Goal: Check status: Check status

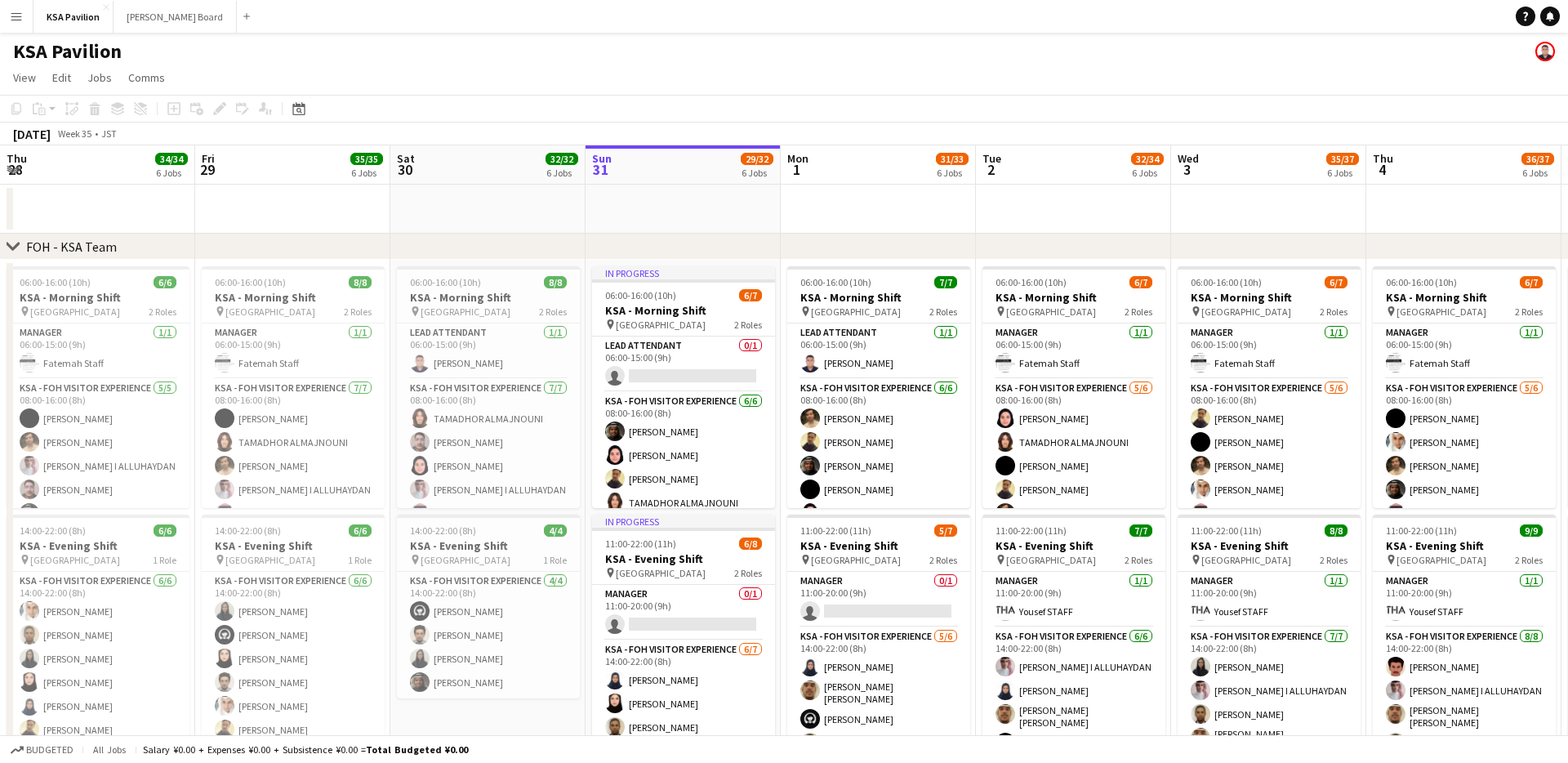
scroll to position [0, 391]
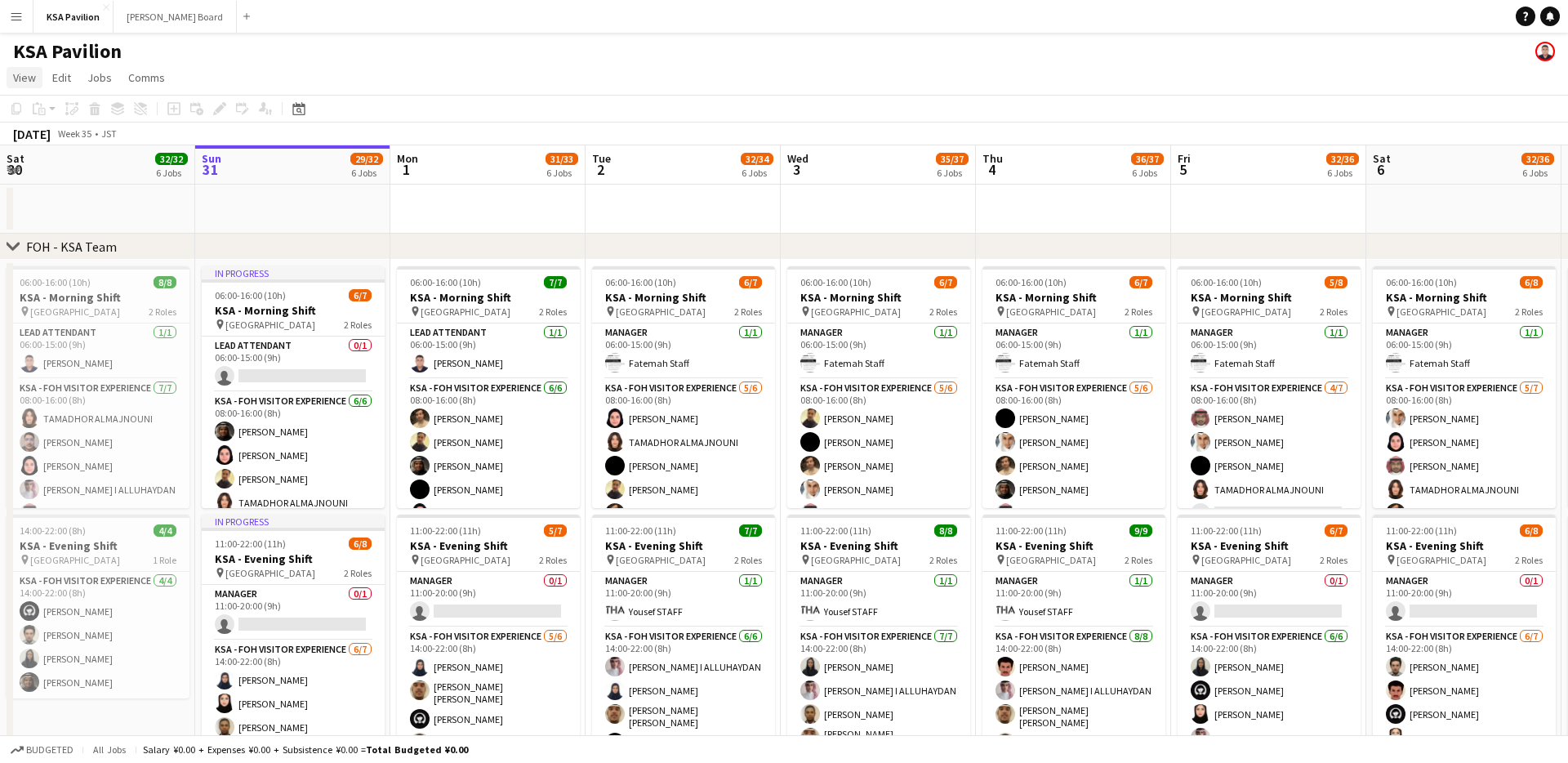
click at [22, 81] on span "View" at bounding box center [24, 77] width 22 height 15
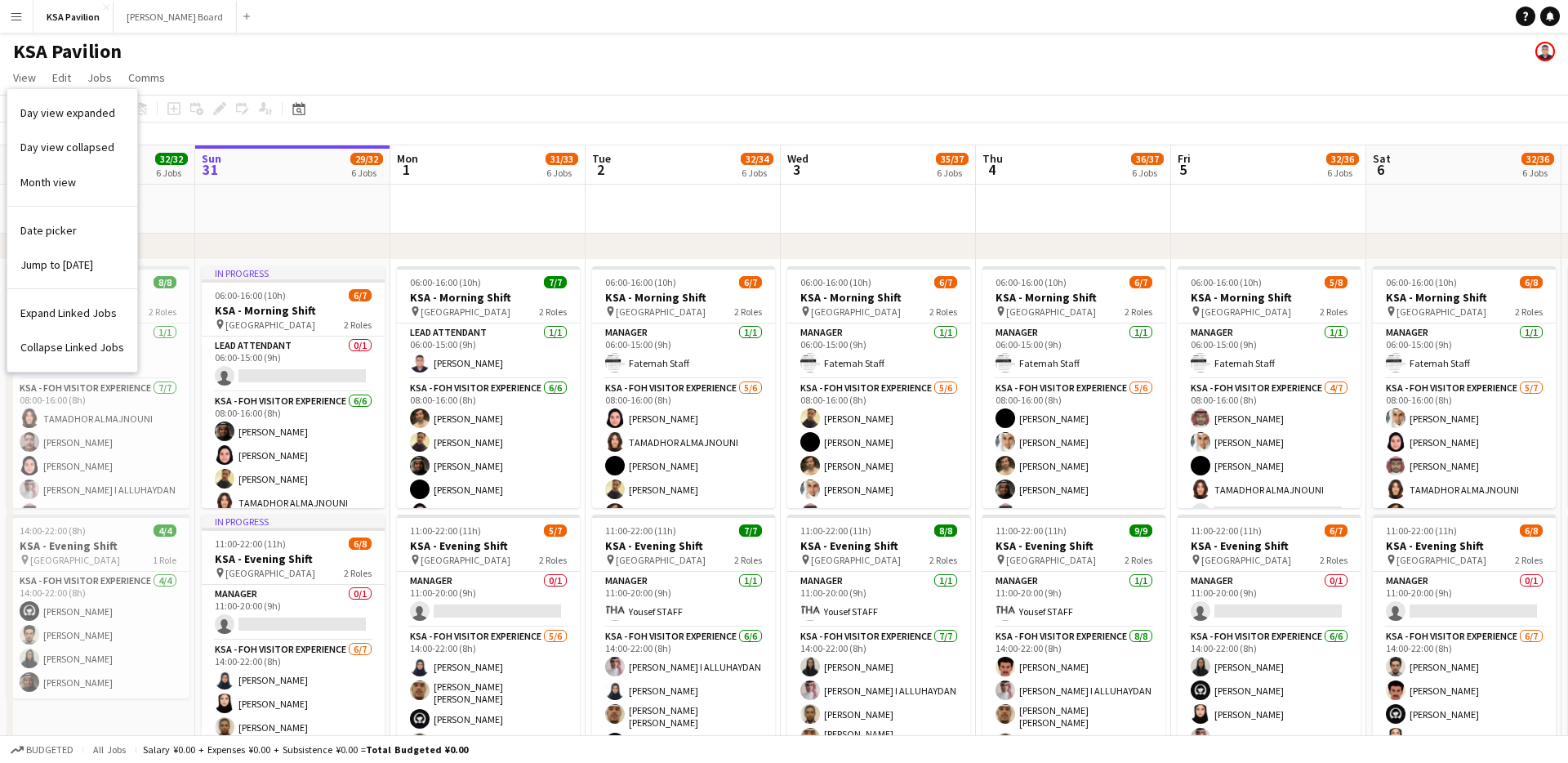
click at [22, 18] on app-icon "Menu" at bounding box center [16, 16] width 13 height 13
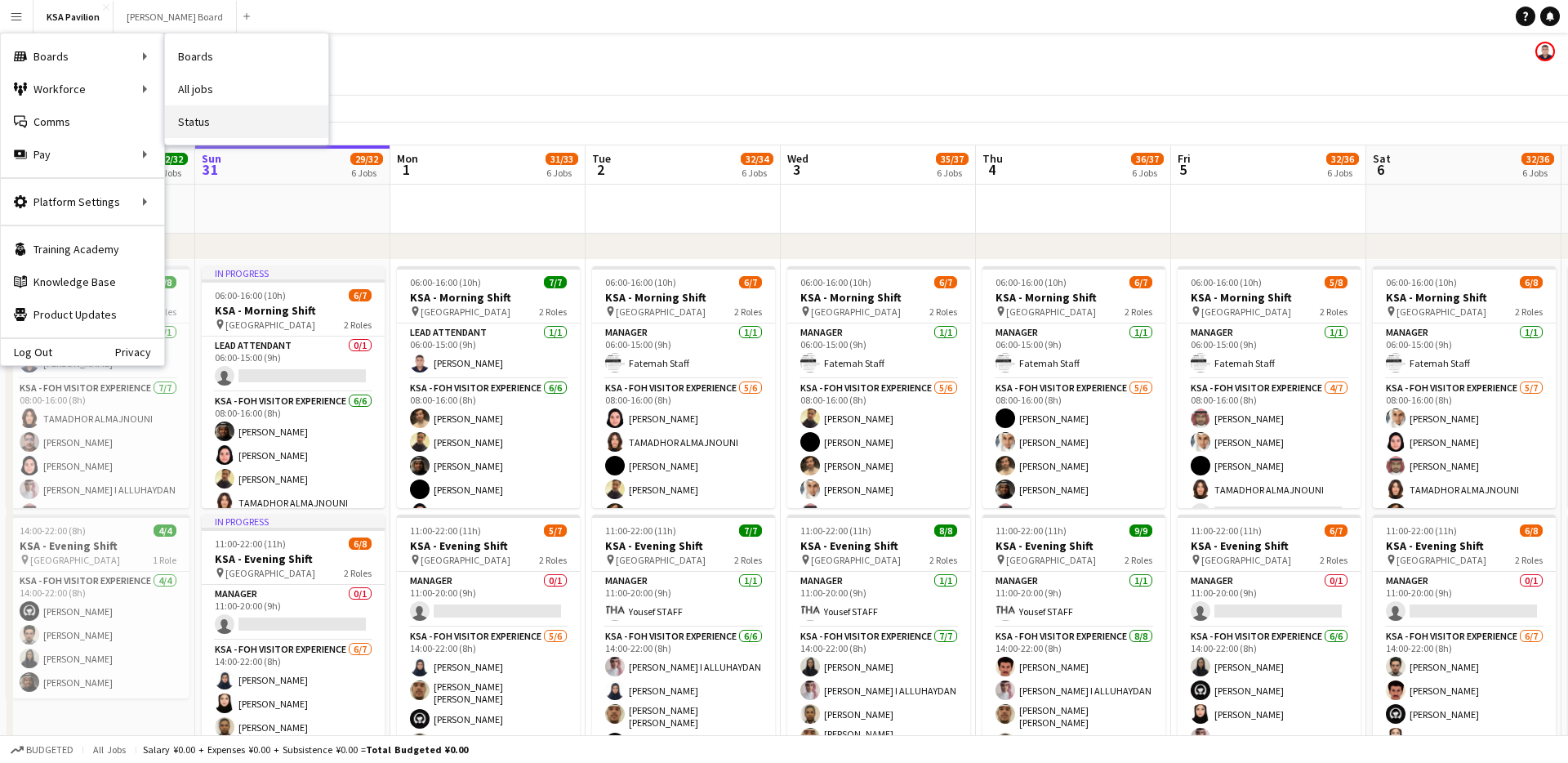
click at [219, 121] on link "Status" at bounding box center [246, 122] width 163 height 33
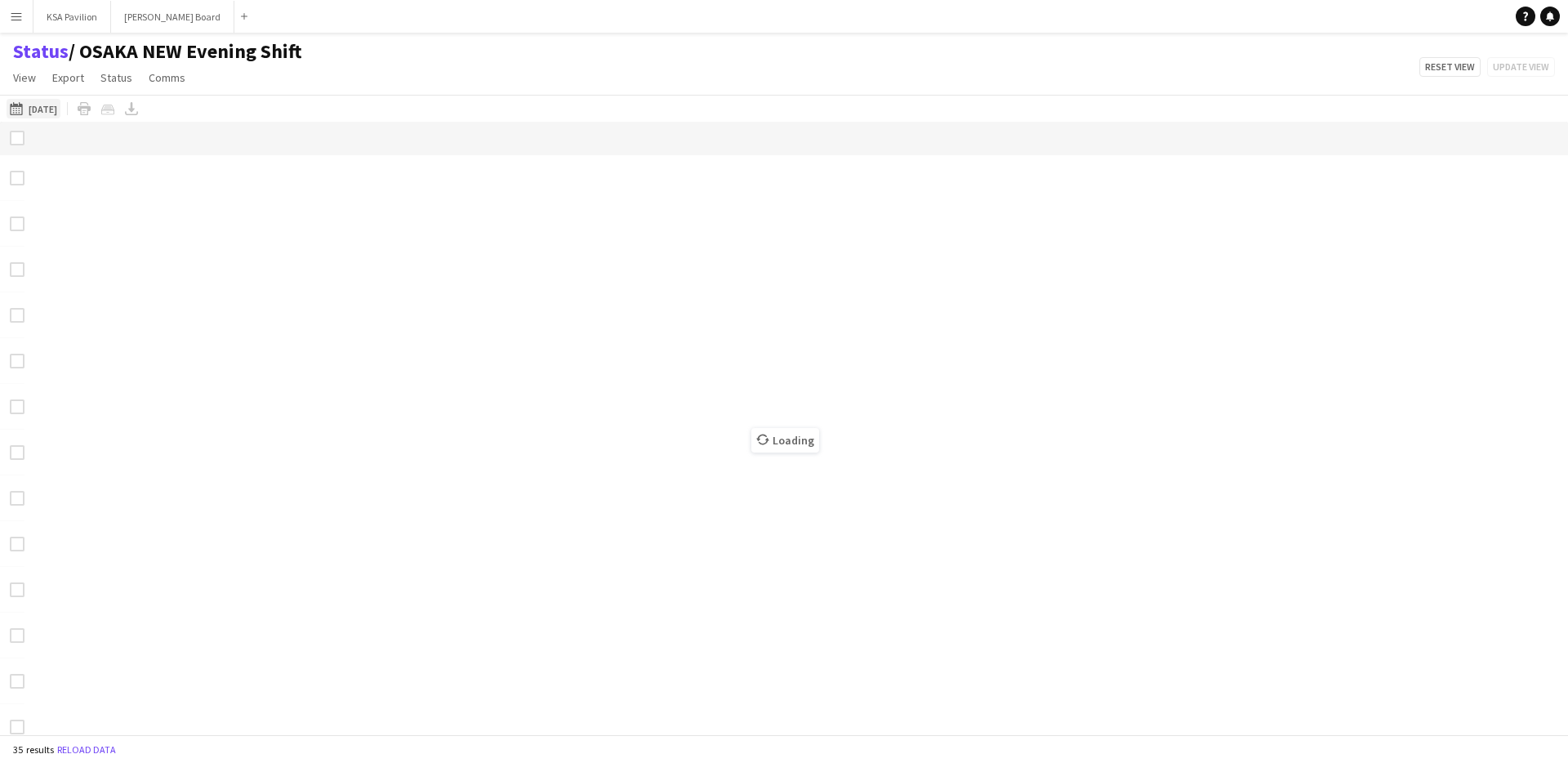
click at [37, 109] on button "[DATE] [DATE]" at bounding box center [34, 108] width 54 height 20
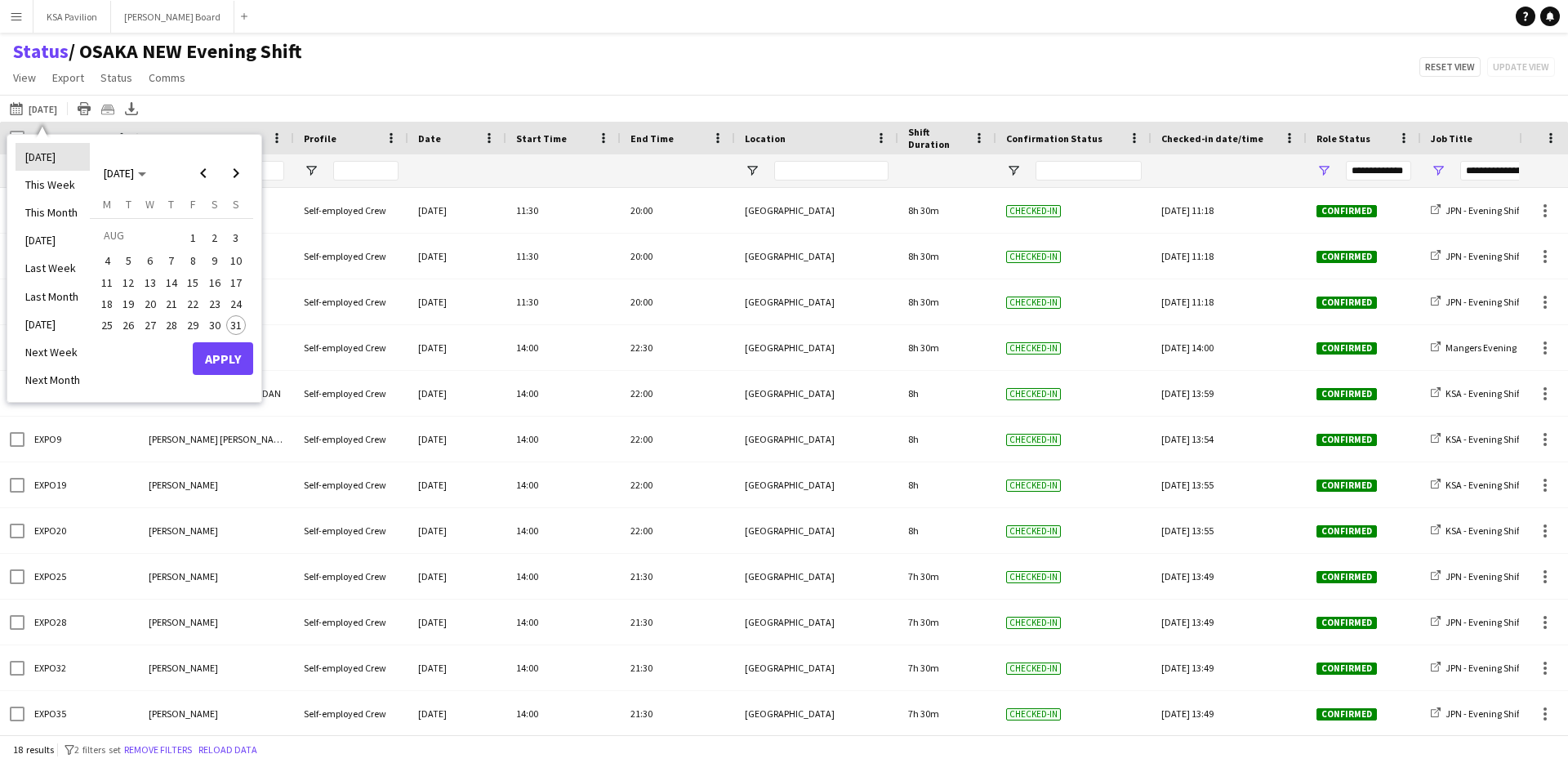
click at [49, 161] on li "[DATE]" at bounding box center [53, 156] width 74 height 28
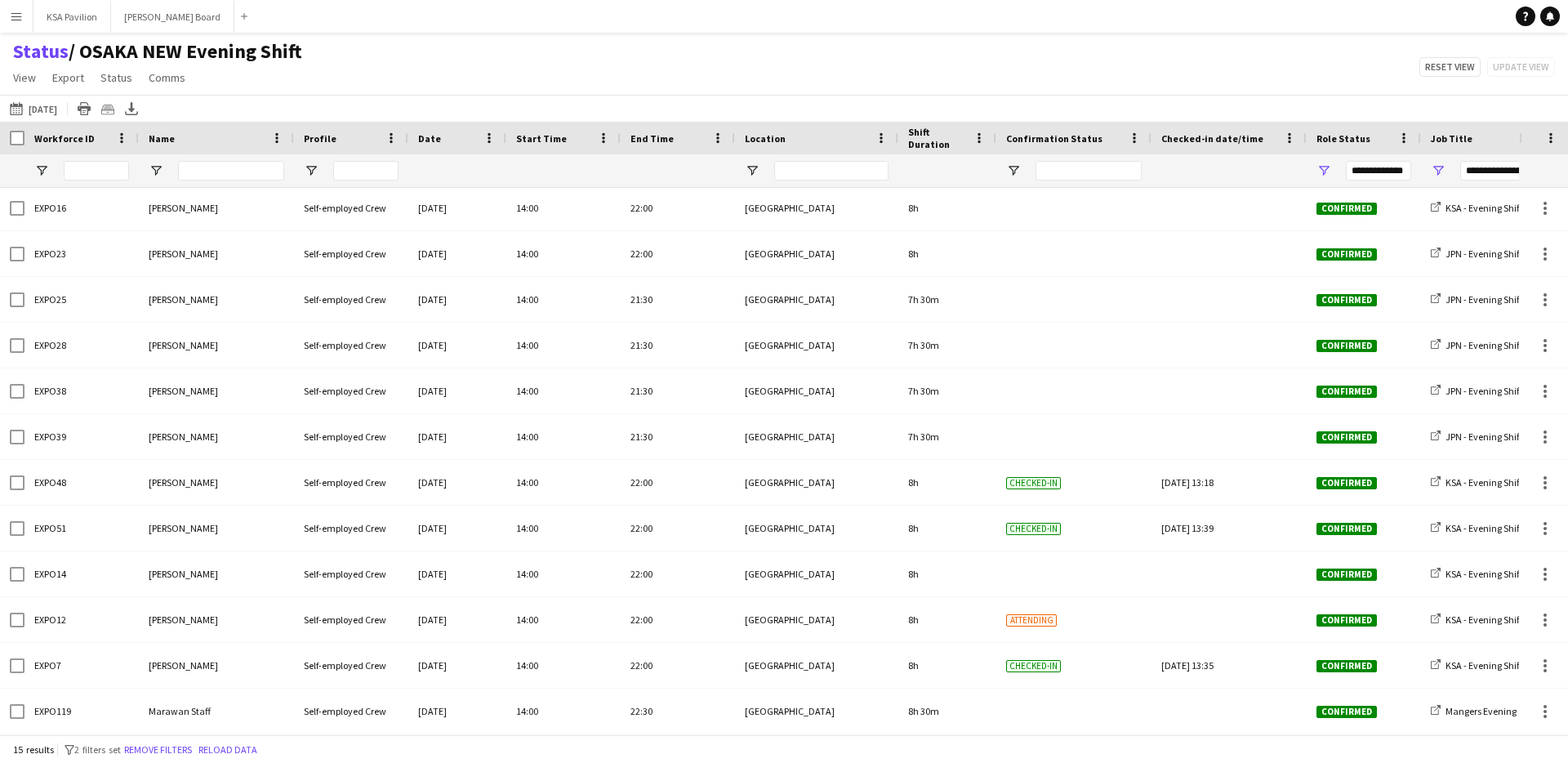
scroll to position [140, 0]
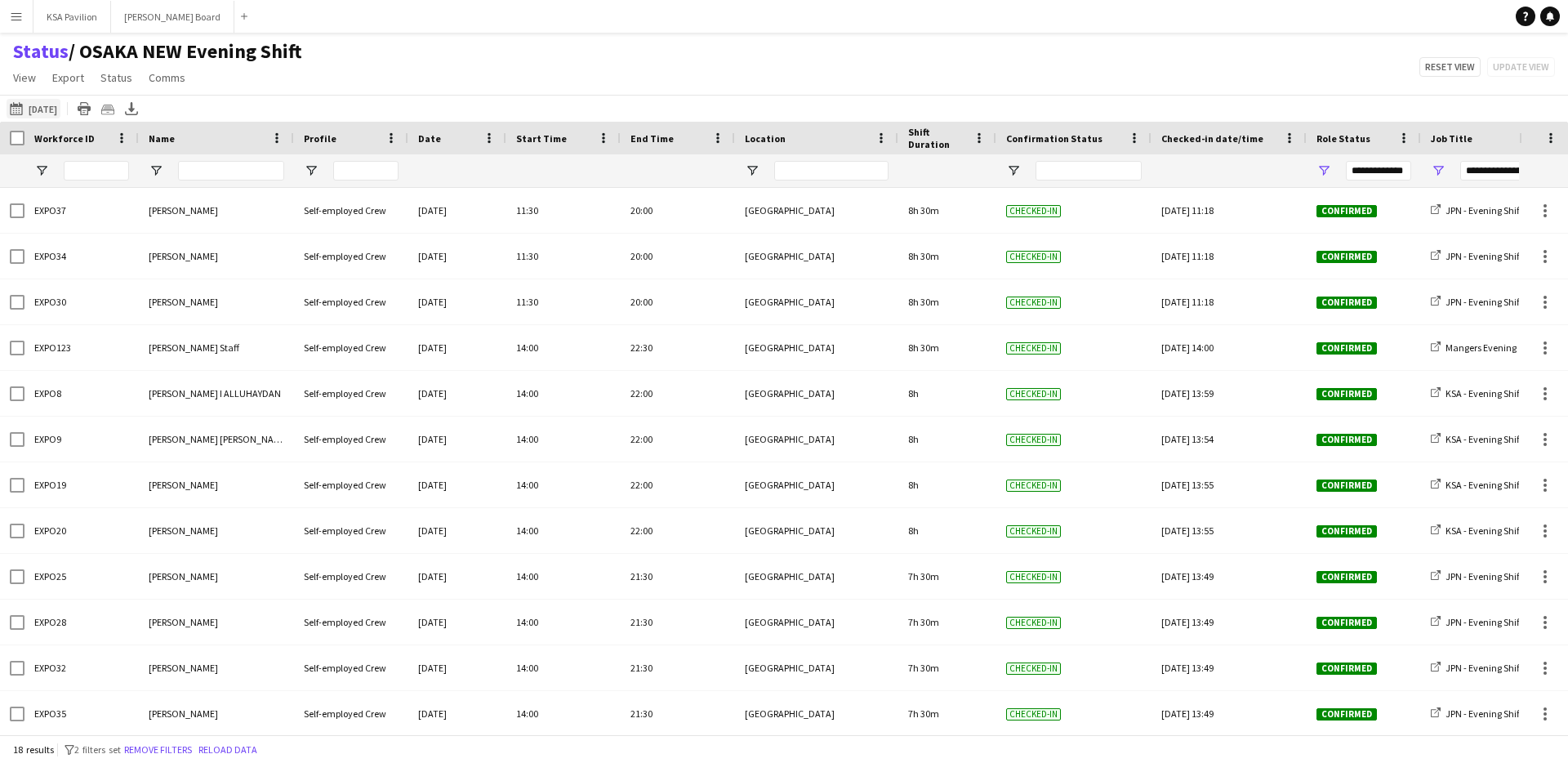
click at [54, 116] on button "This Week [DATE]" at bounding box center [34, 108] width 54 height 20
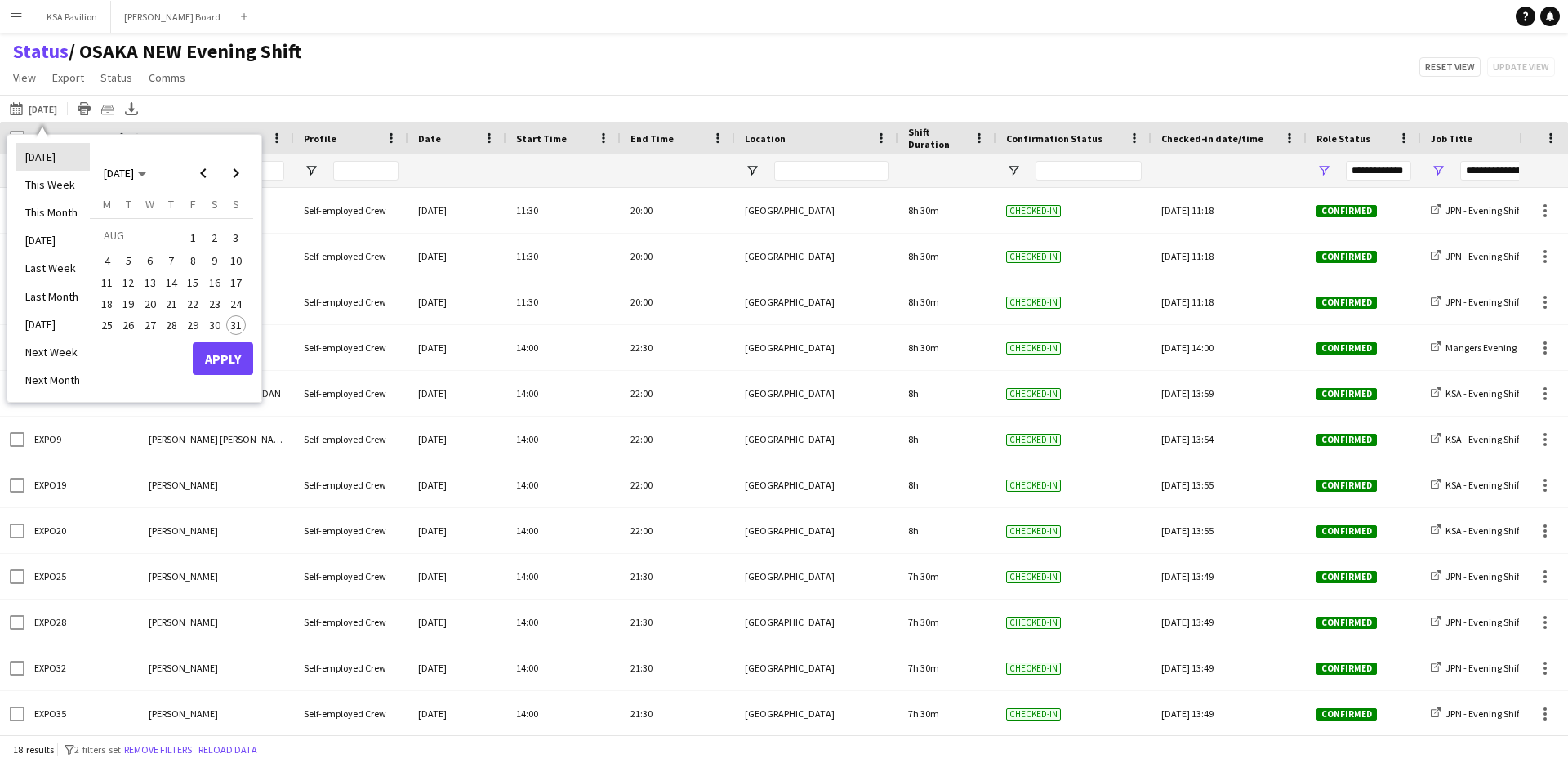
click at [63, 160] on li "[DATE]" at bounding box center [53, 156] width 74 height 28
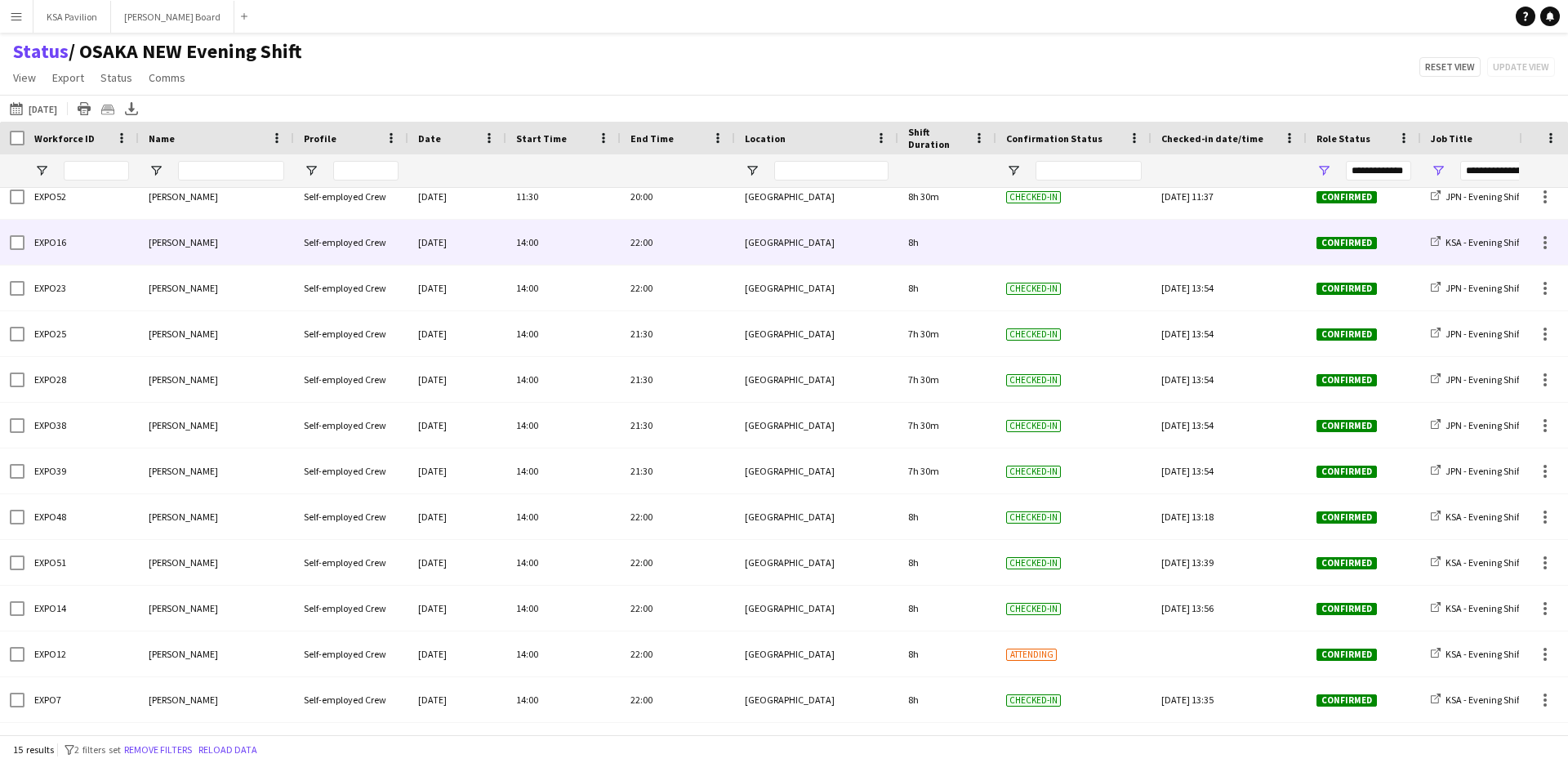
scroll to position [140, 0]
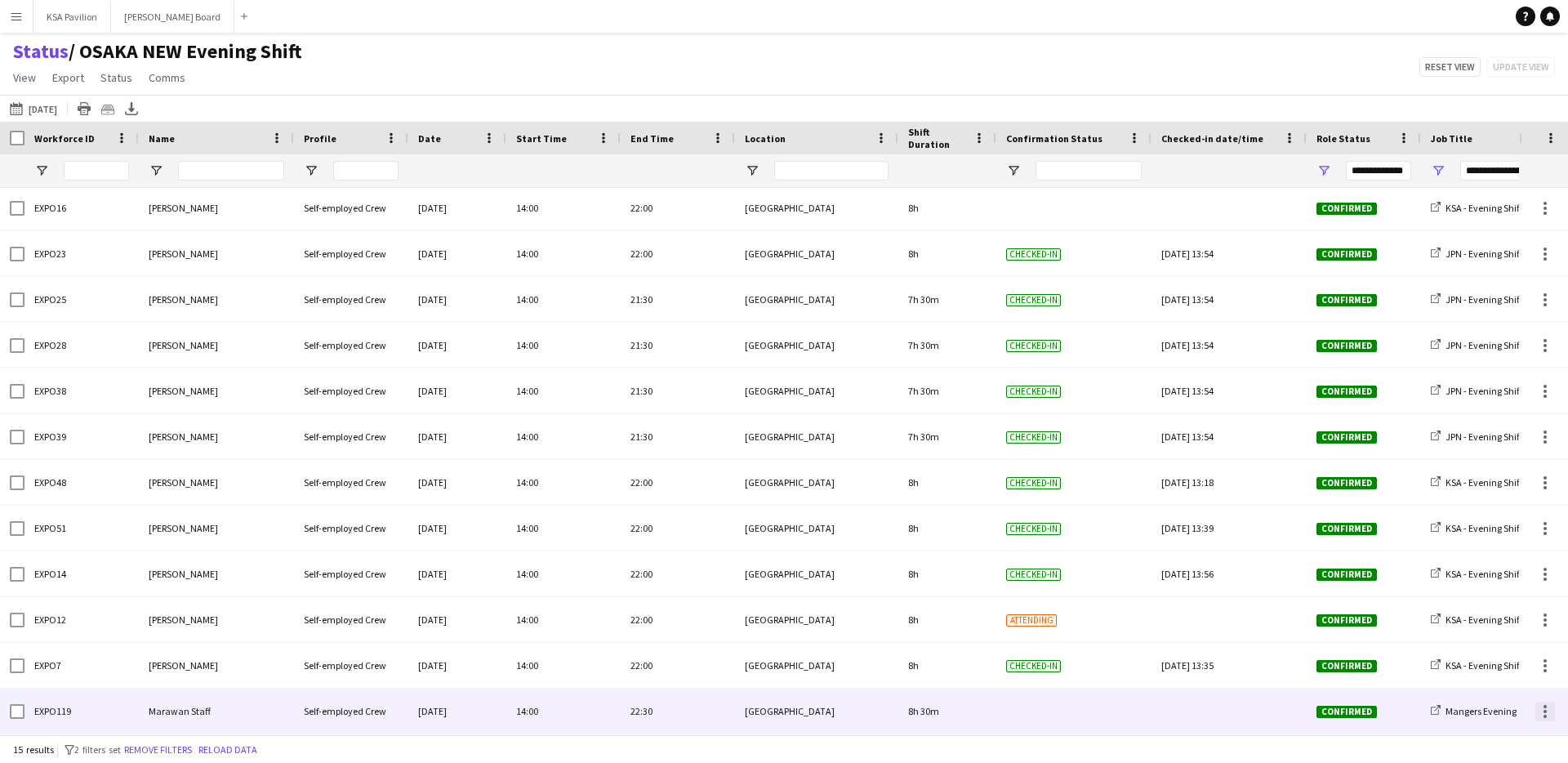
click at [1543, 705] on div at bounding box center [1546, 711] width 20 height 20
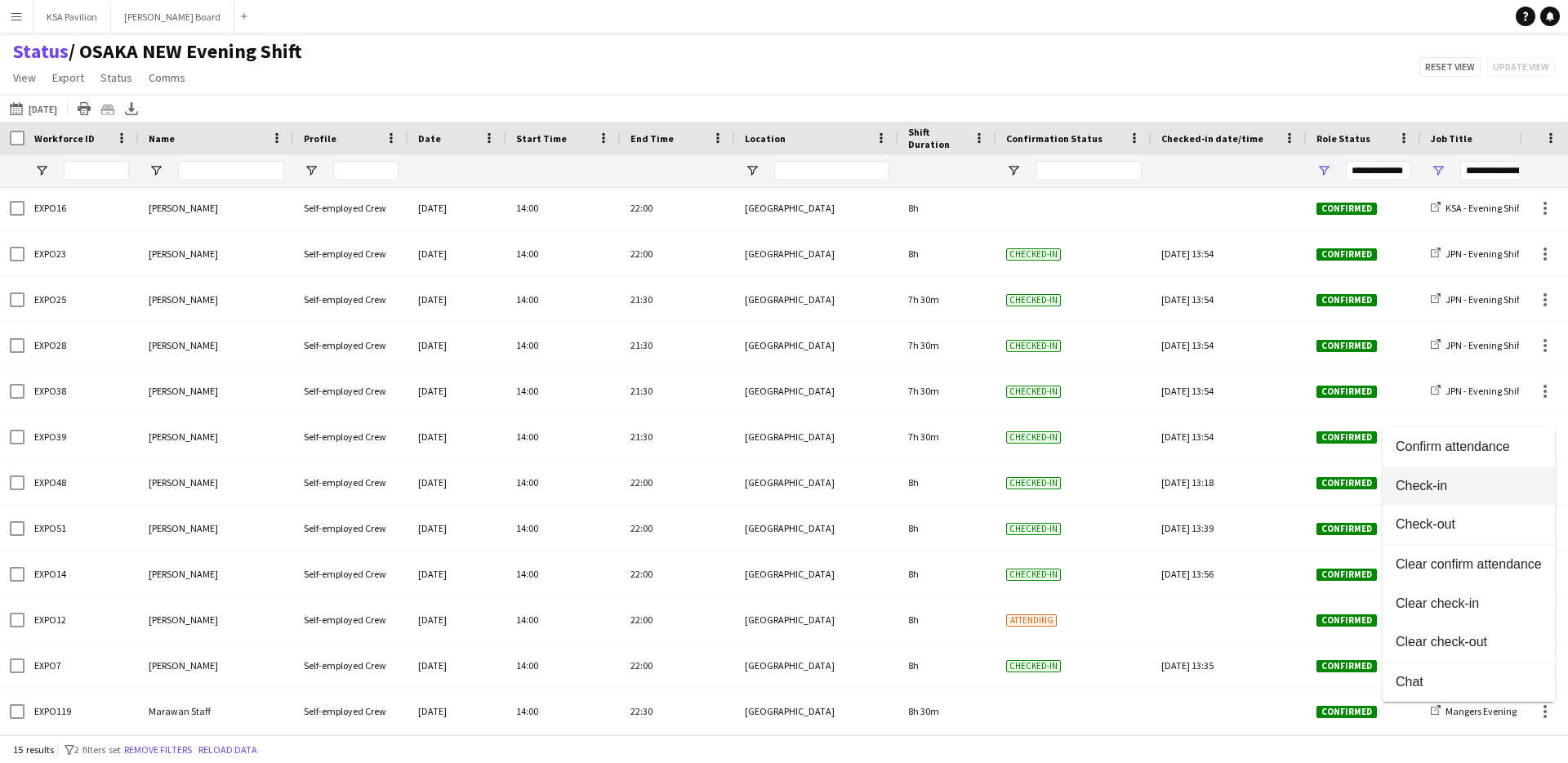
click at [1462, 480] on span "Check-in" at bounding box center [1469, 486] width 146 height 15
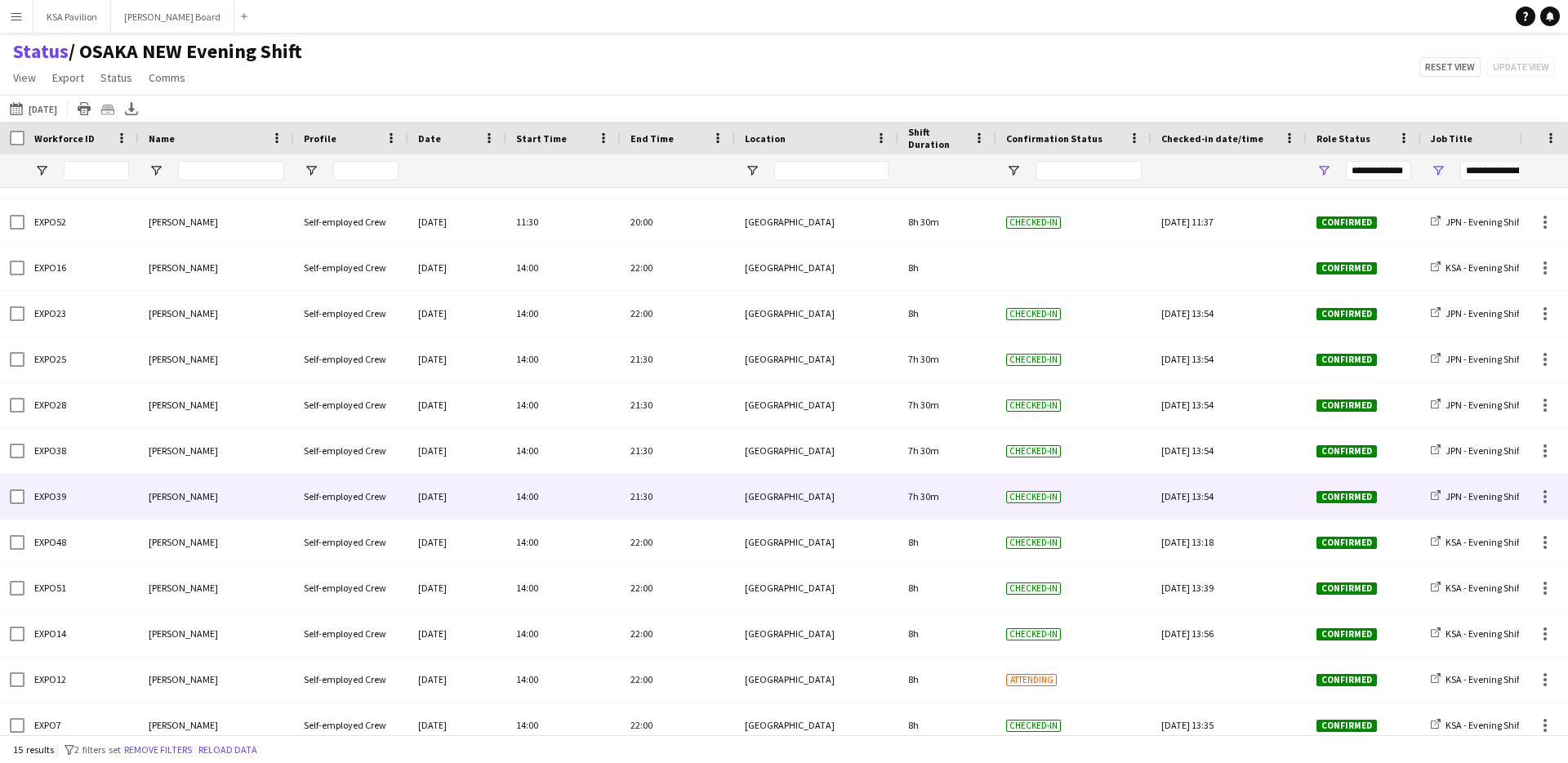
scroll to position [0, 0]
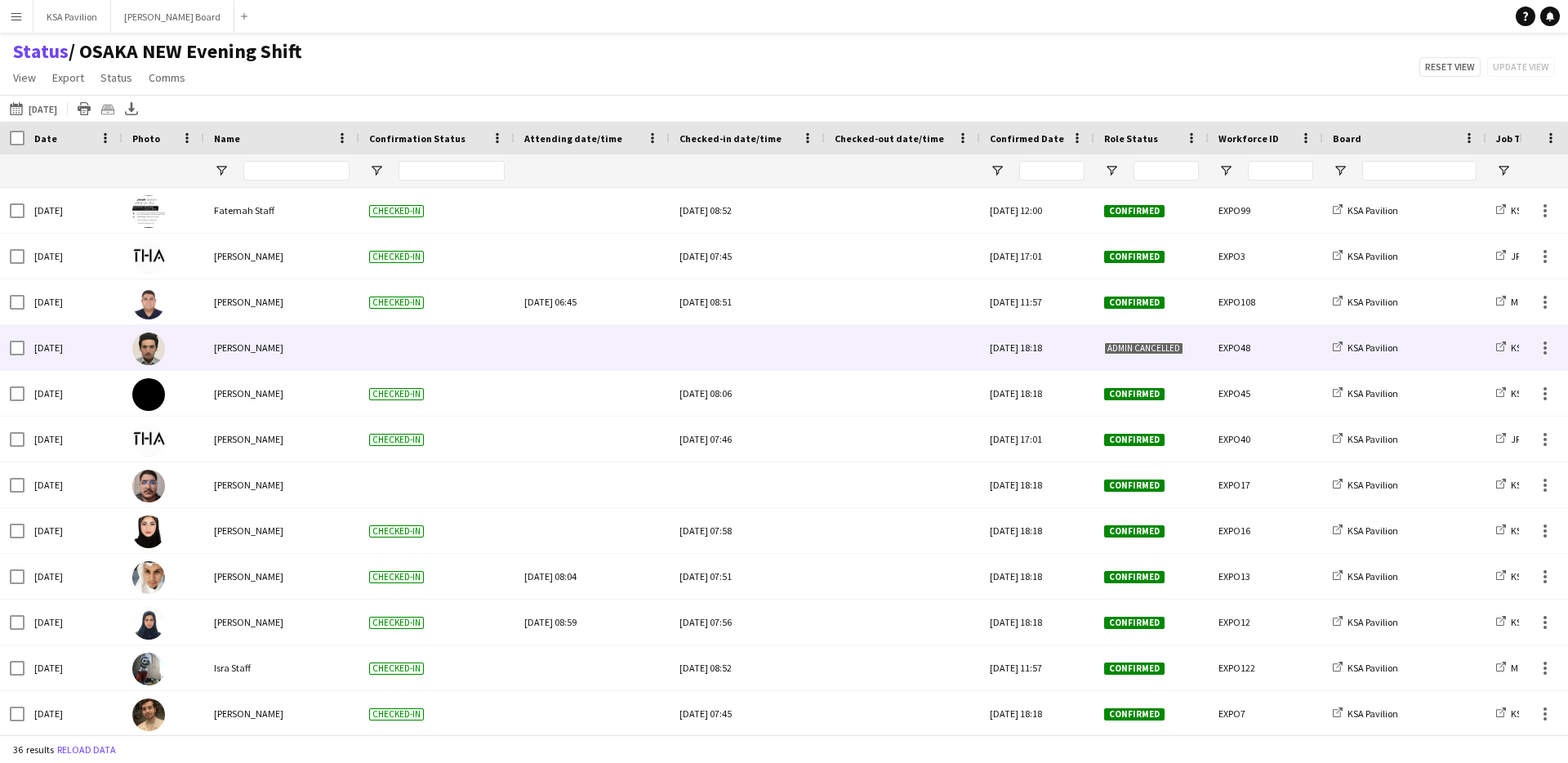
type input "**********"
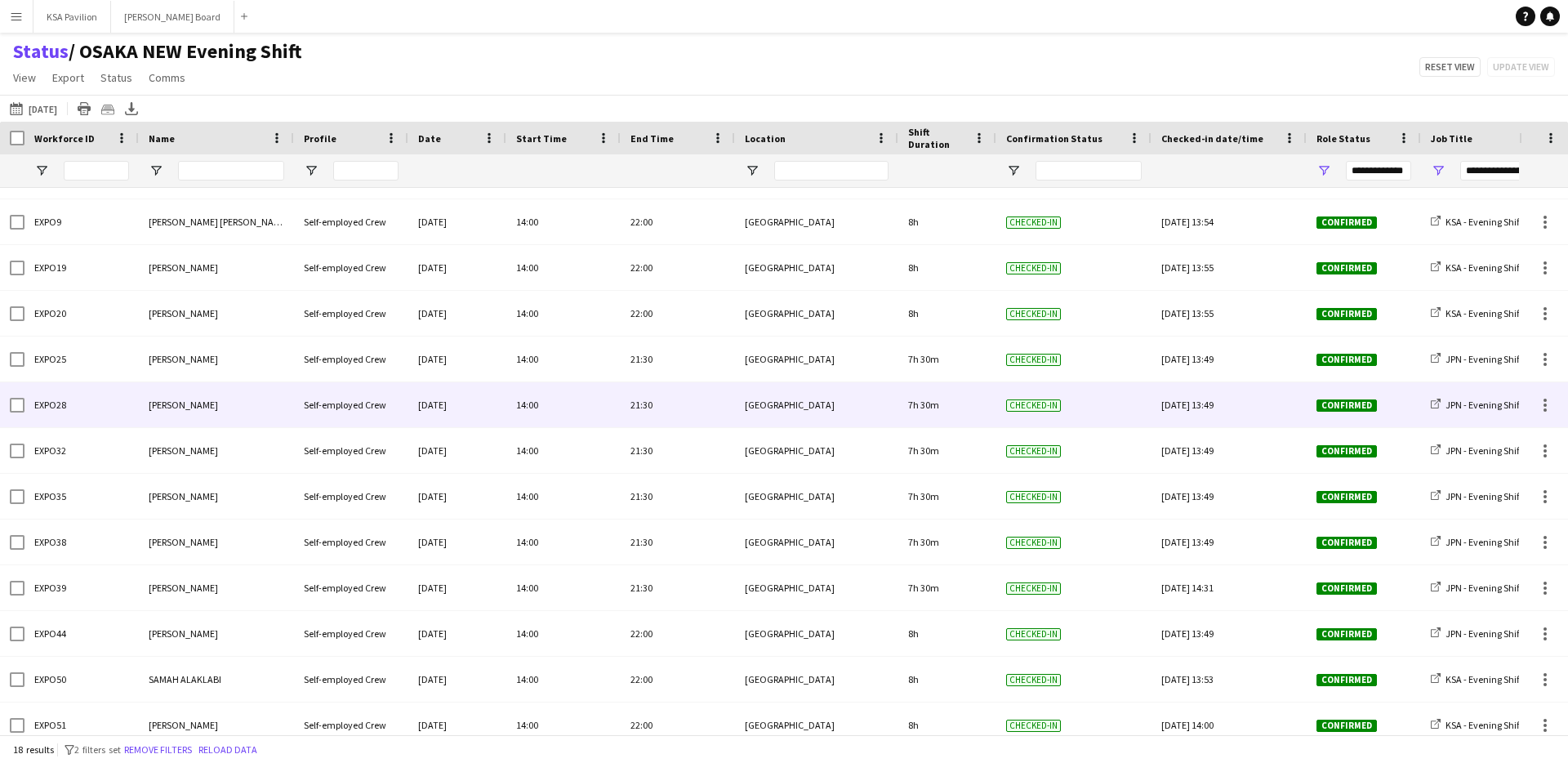
scroll to position [277, 0]
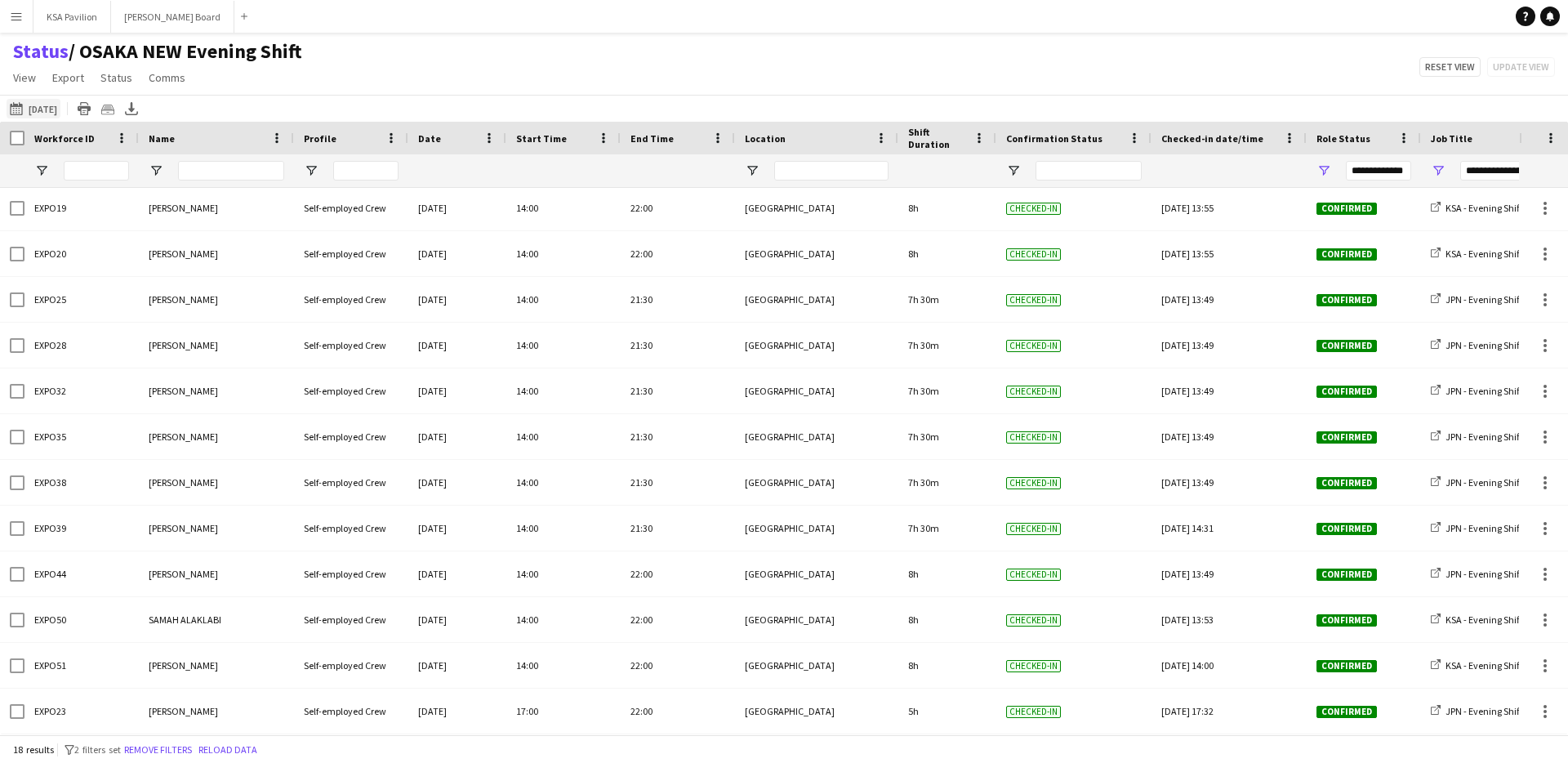
click at [43, 114] on button "This Week [DATE]" at bounding box center [34, 108] width 54 height 20
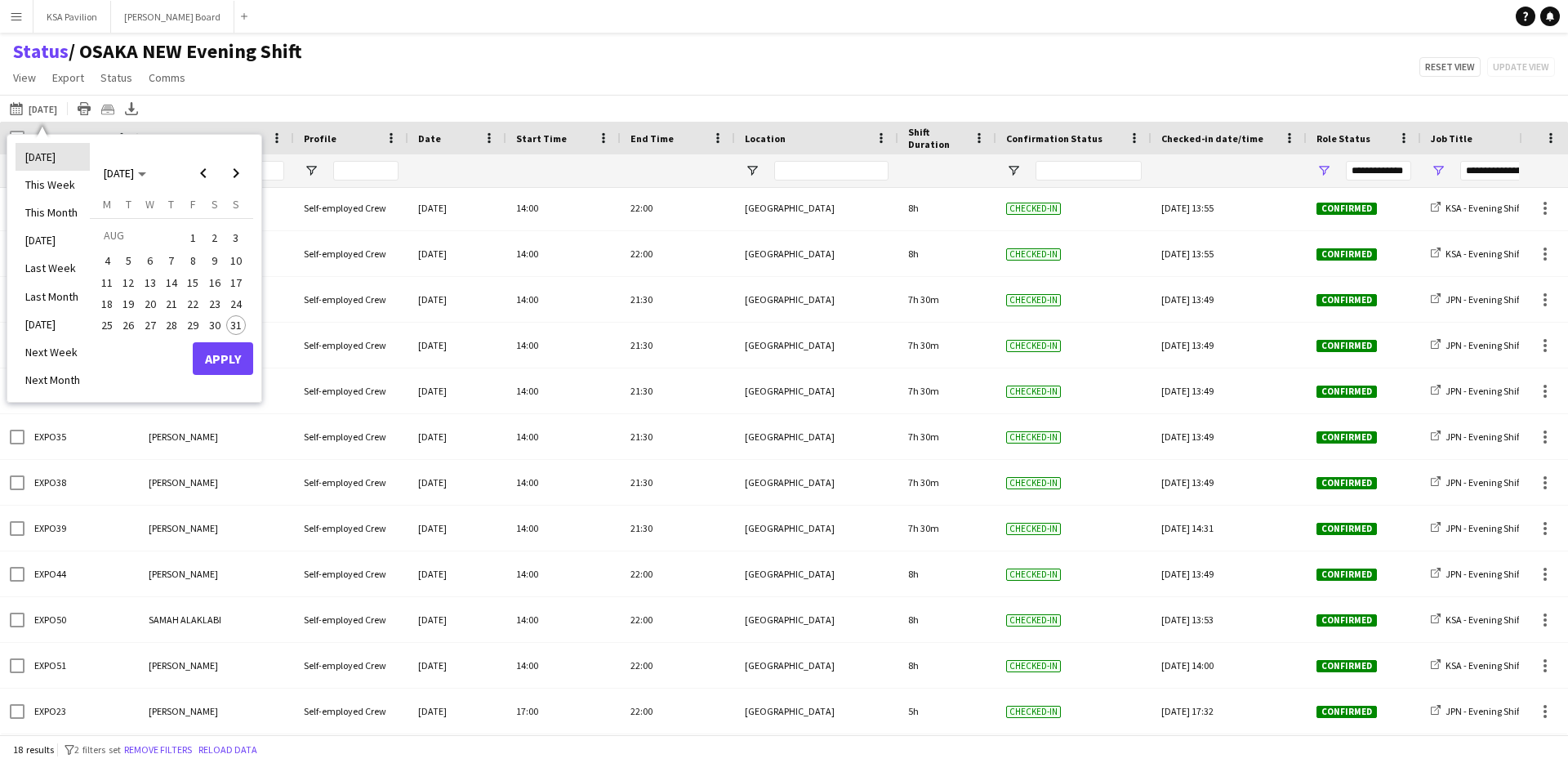
click at [57, 162] on li "[DATE]" at bounding box center [53, 156] width 74 height 28
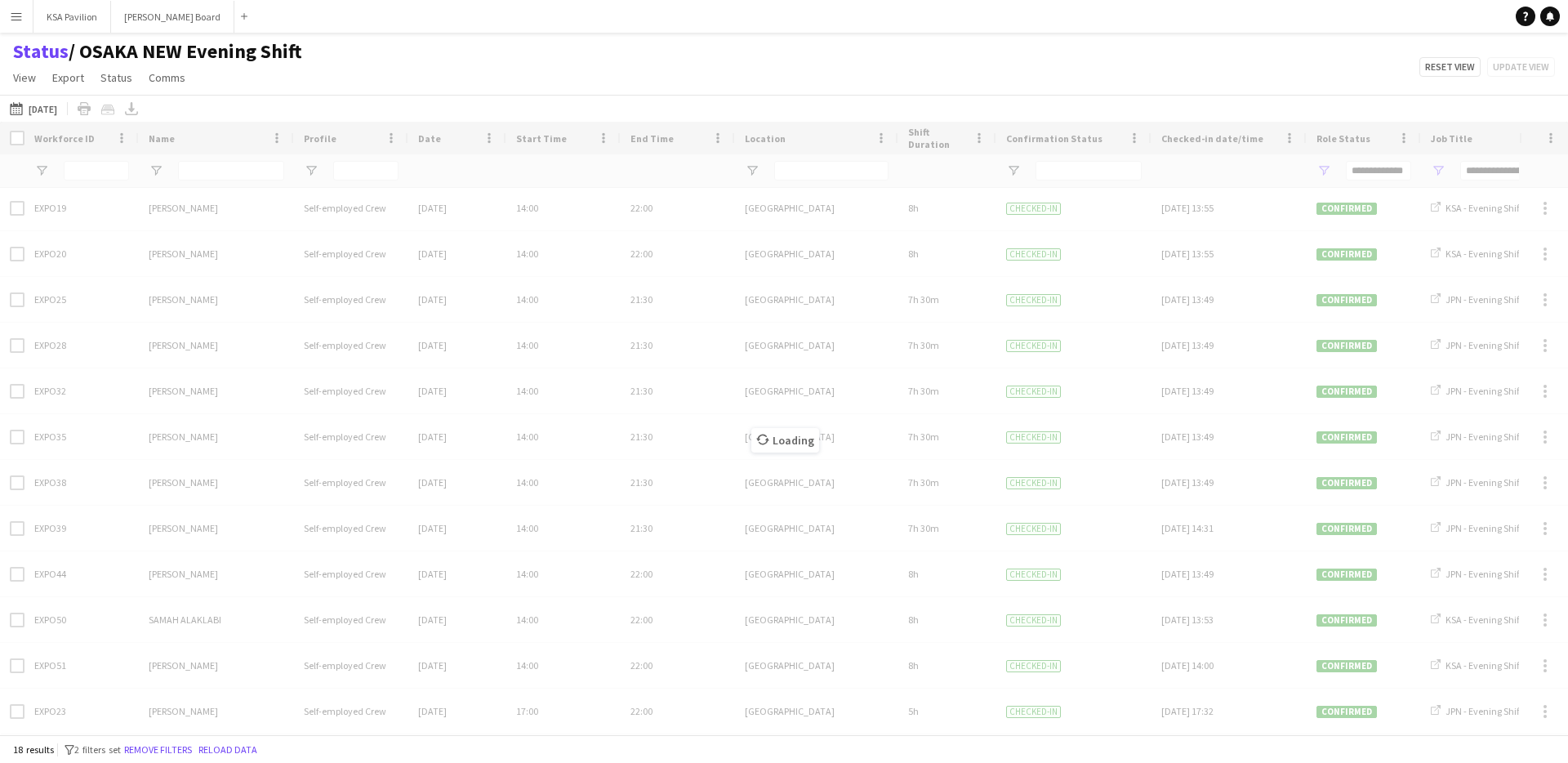
scroll to position [140, 0]
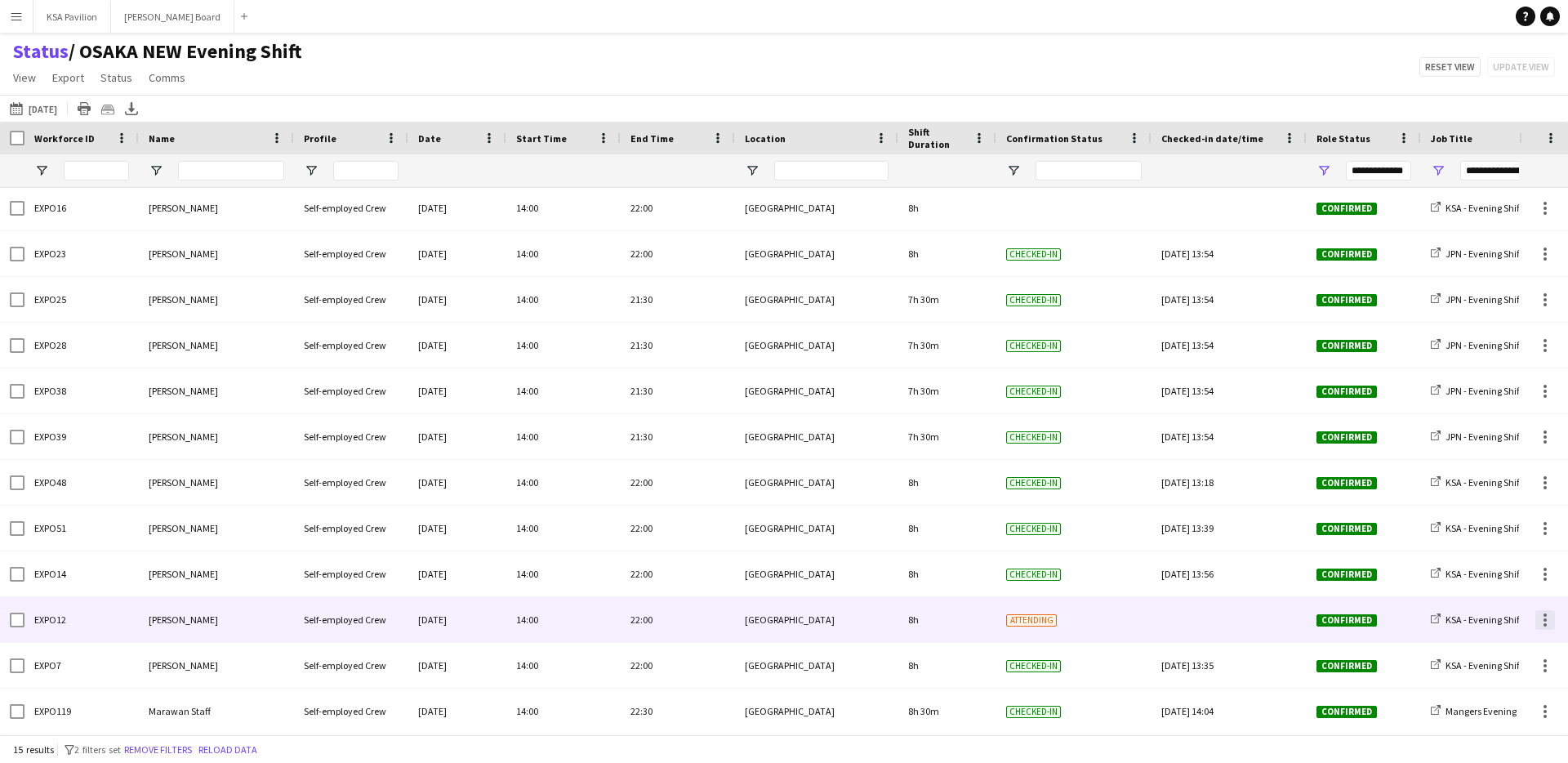
click at [1546, 621] on div at bounding box center [1546, 620] width 20 height 20
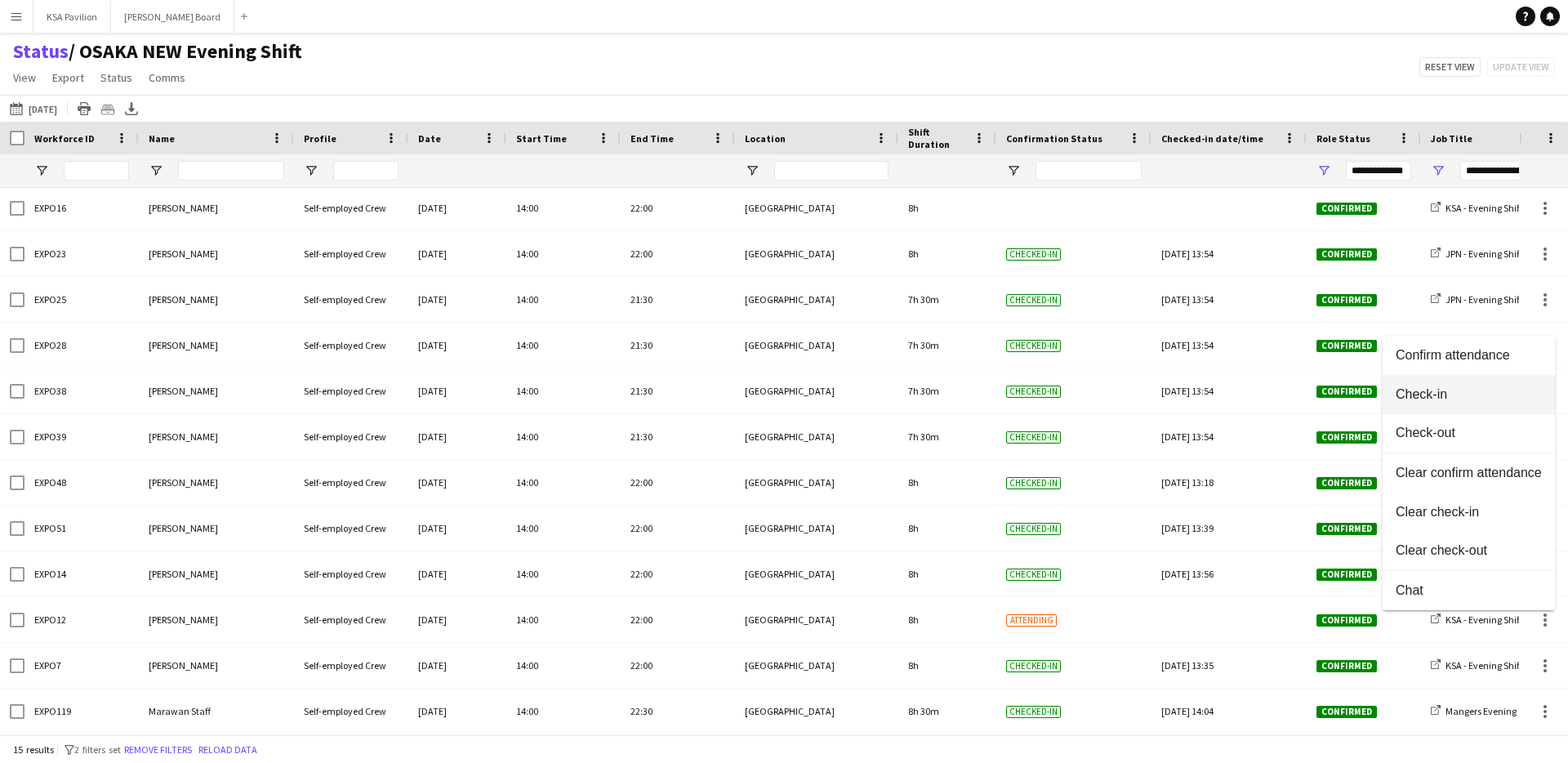
click at [1485, 391] on span "Check-in" at bounding box center [1469, 394] width 146 height 15
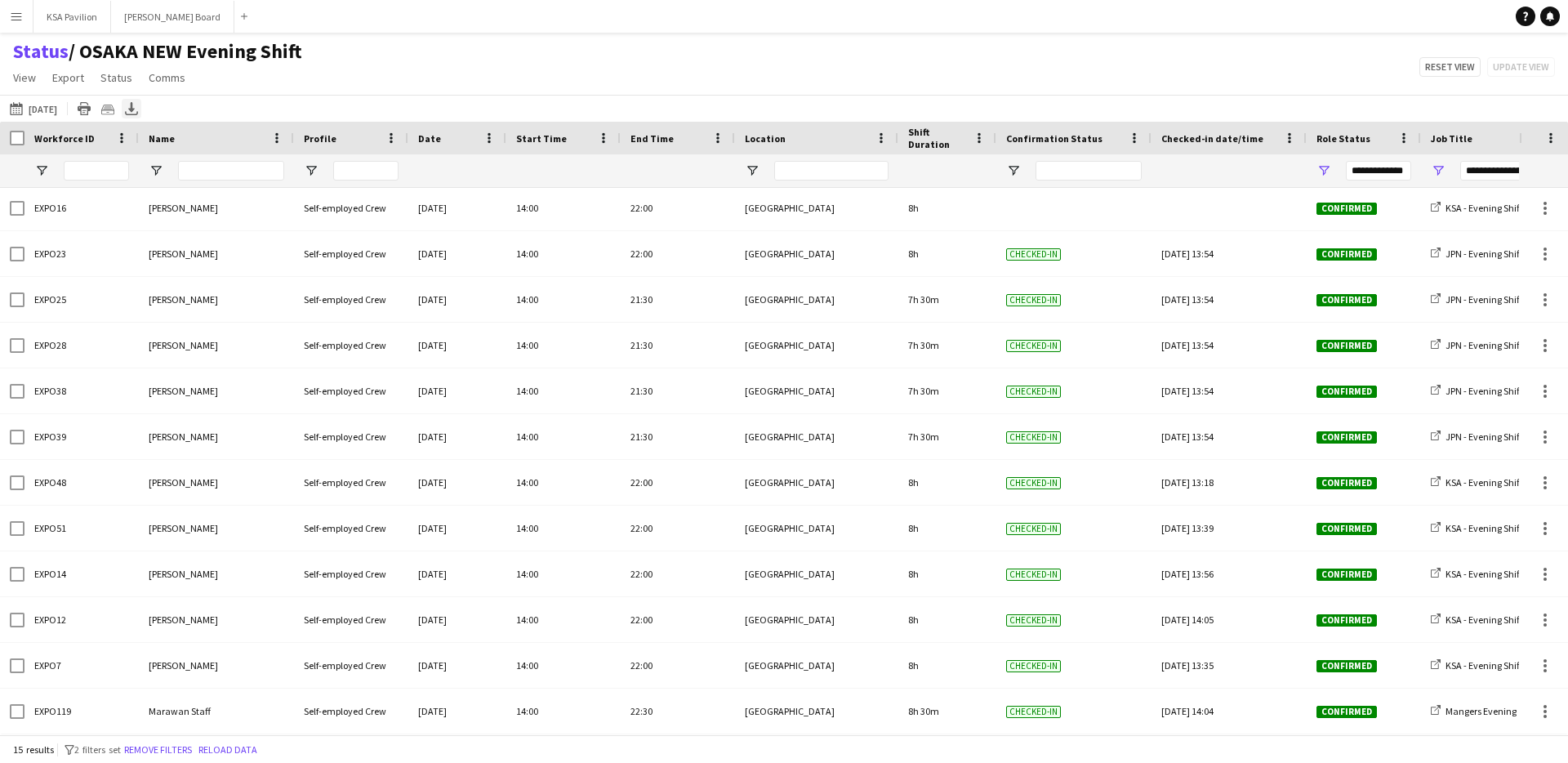
click at [135, 108] on icon "Export XLSX" at bounding box center [131, 108] width 13 height 13
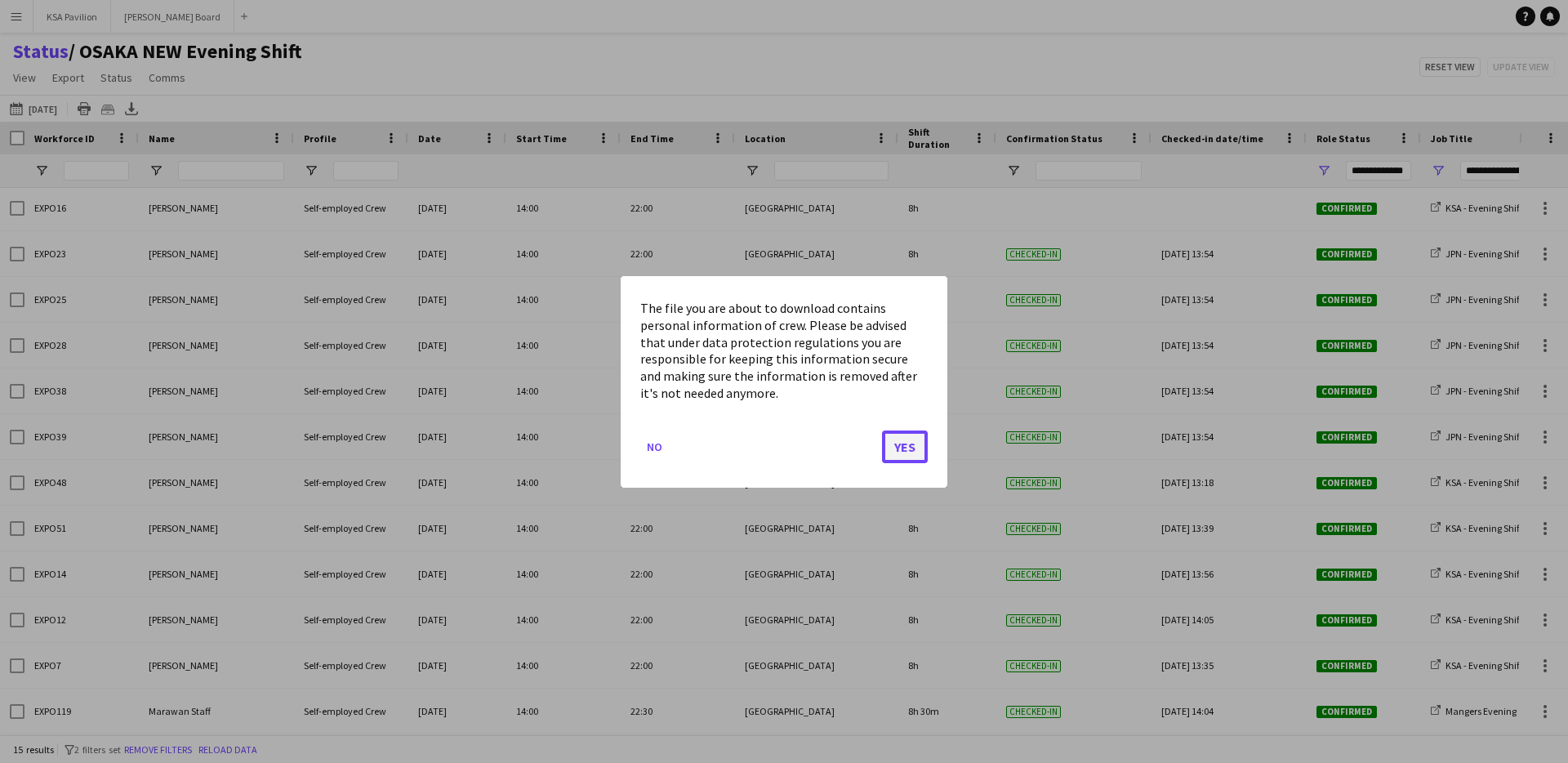
click at [908, 448] on button "Yes" at bounding box center [905, 446] width 46 height 33
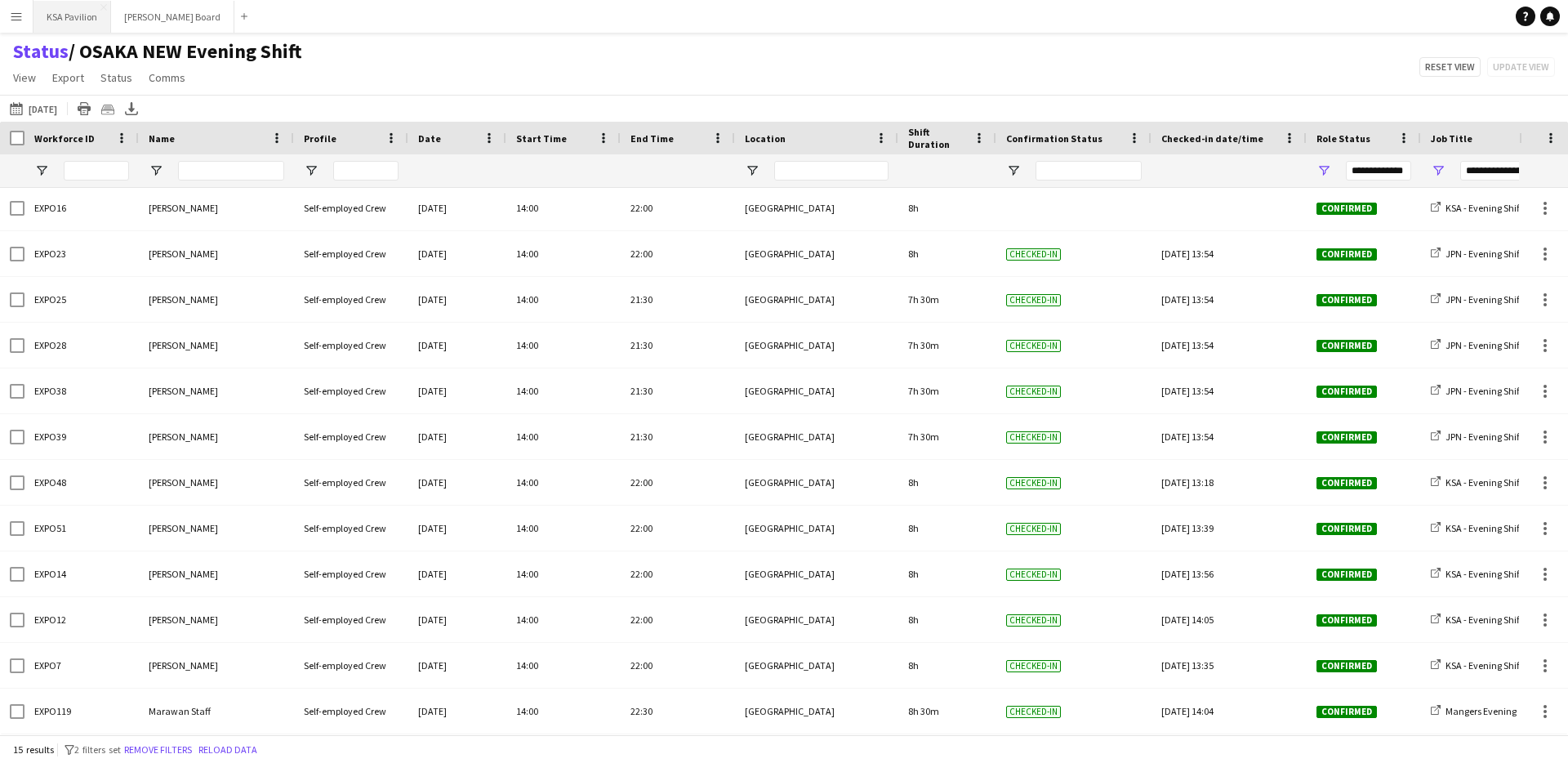
click at [62, 16] on button "KSA Pavilion Close" at bounding box center [73, 16] width 78 height 32
